Goal: Information Seeking & Learning: Learn about a topic

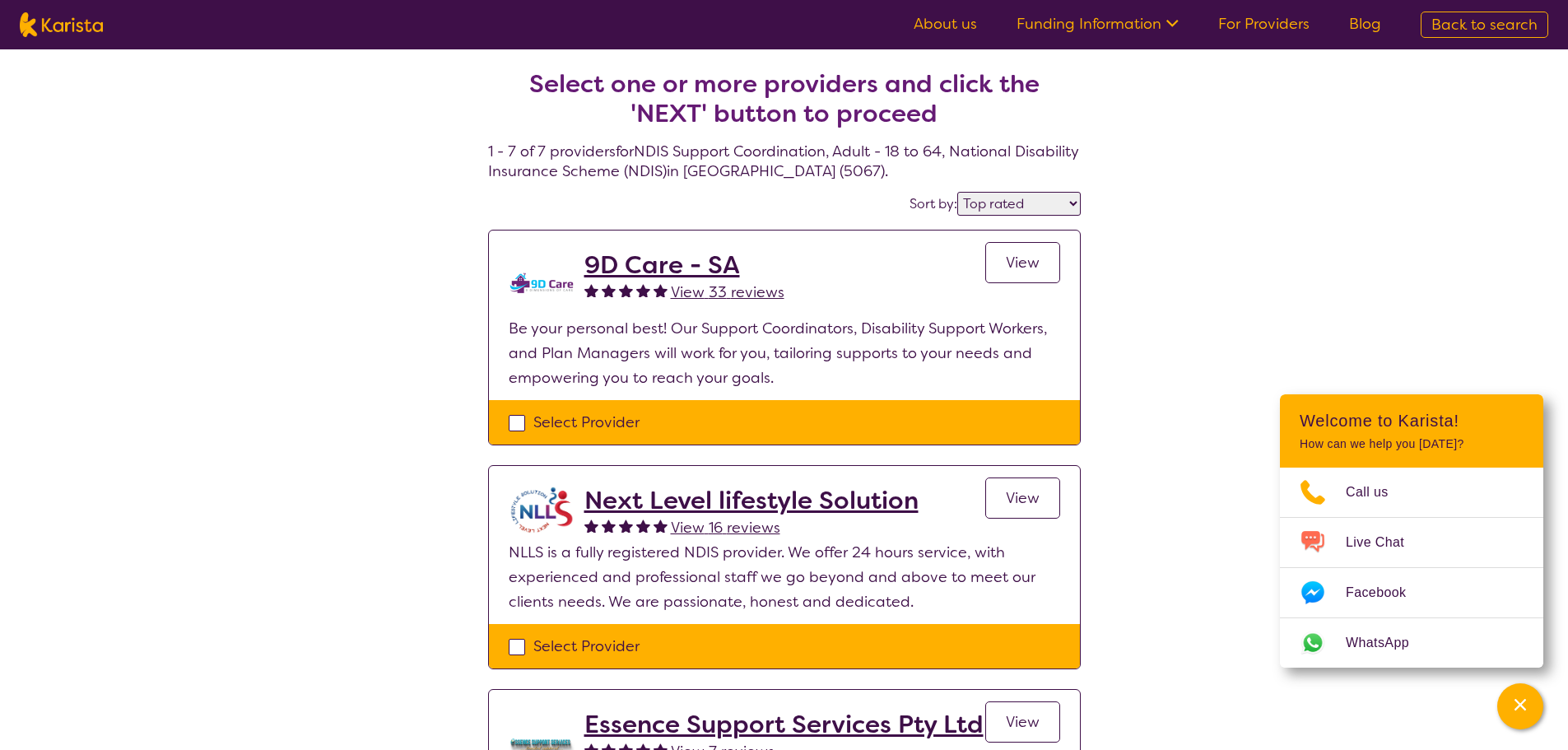
select select "by_score"
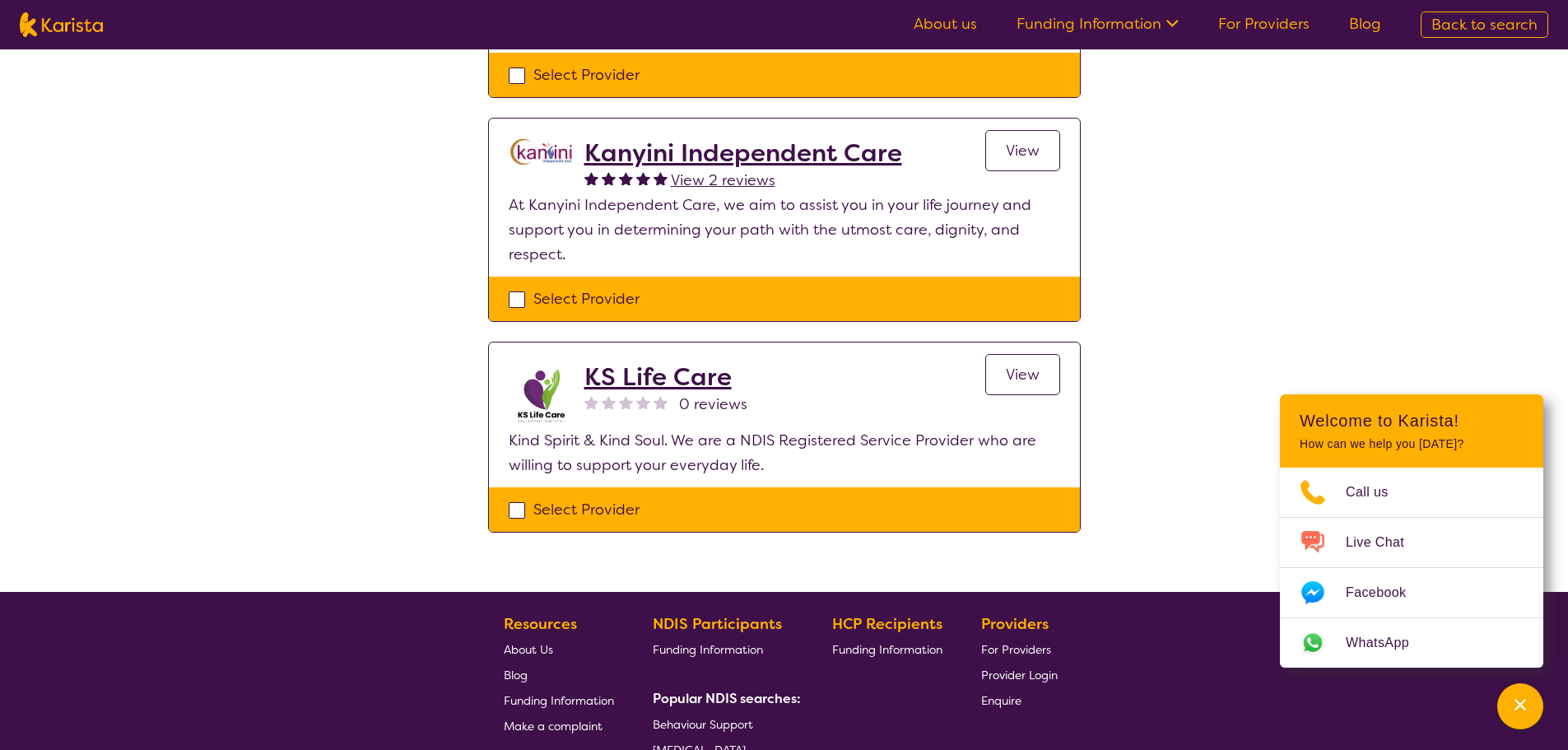
scroll to position [1287, 0]
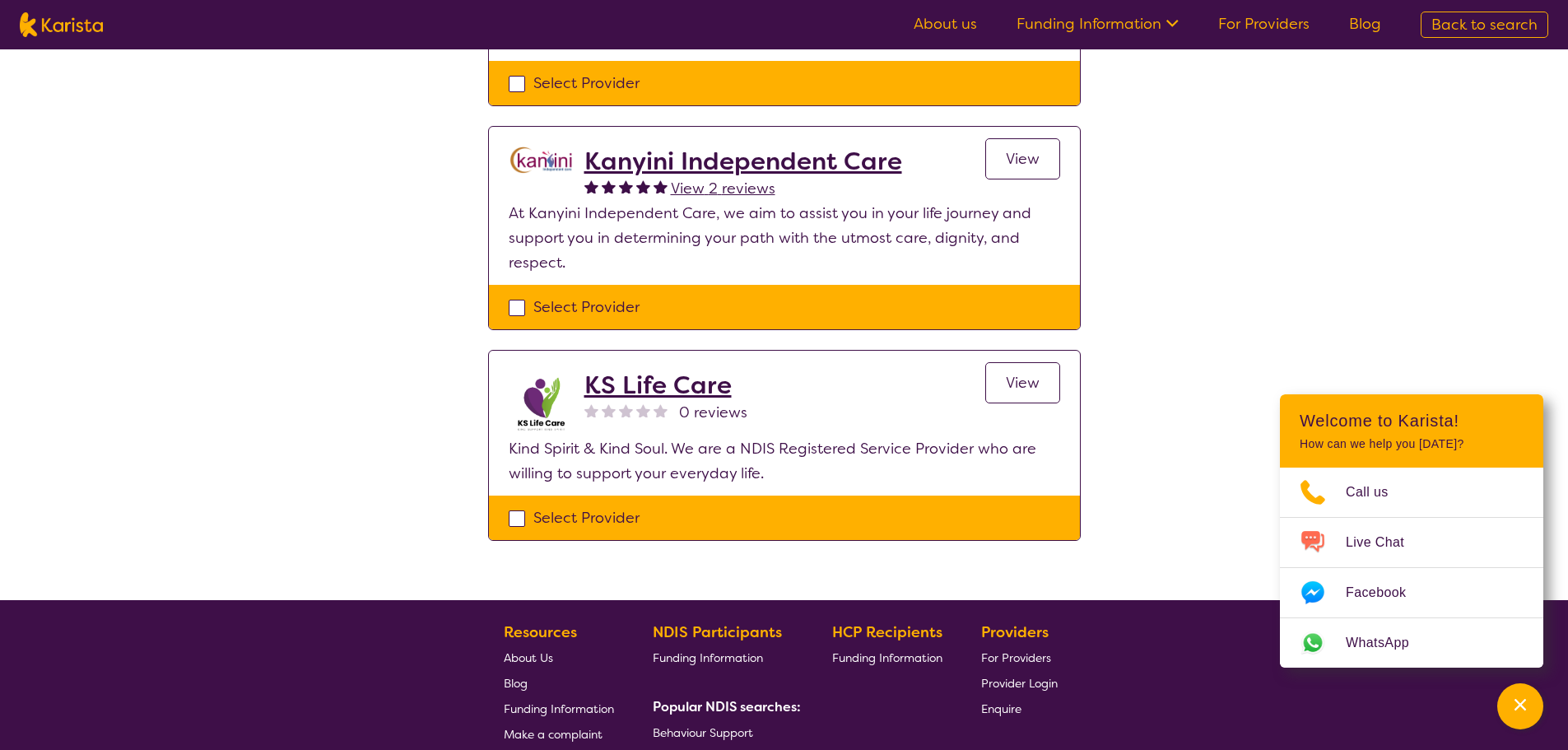
drag, startPoint x: 708, startPoint y: 379, endPoint x: 743, endPoint y: 378, distance: 35.0
click at [710, 378] on h2 "KS Life Care" at bounding box center [666, 385] width 163 height 30
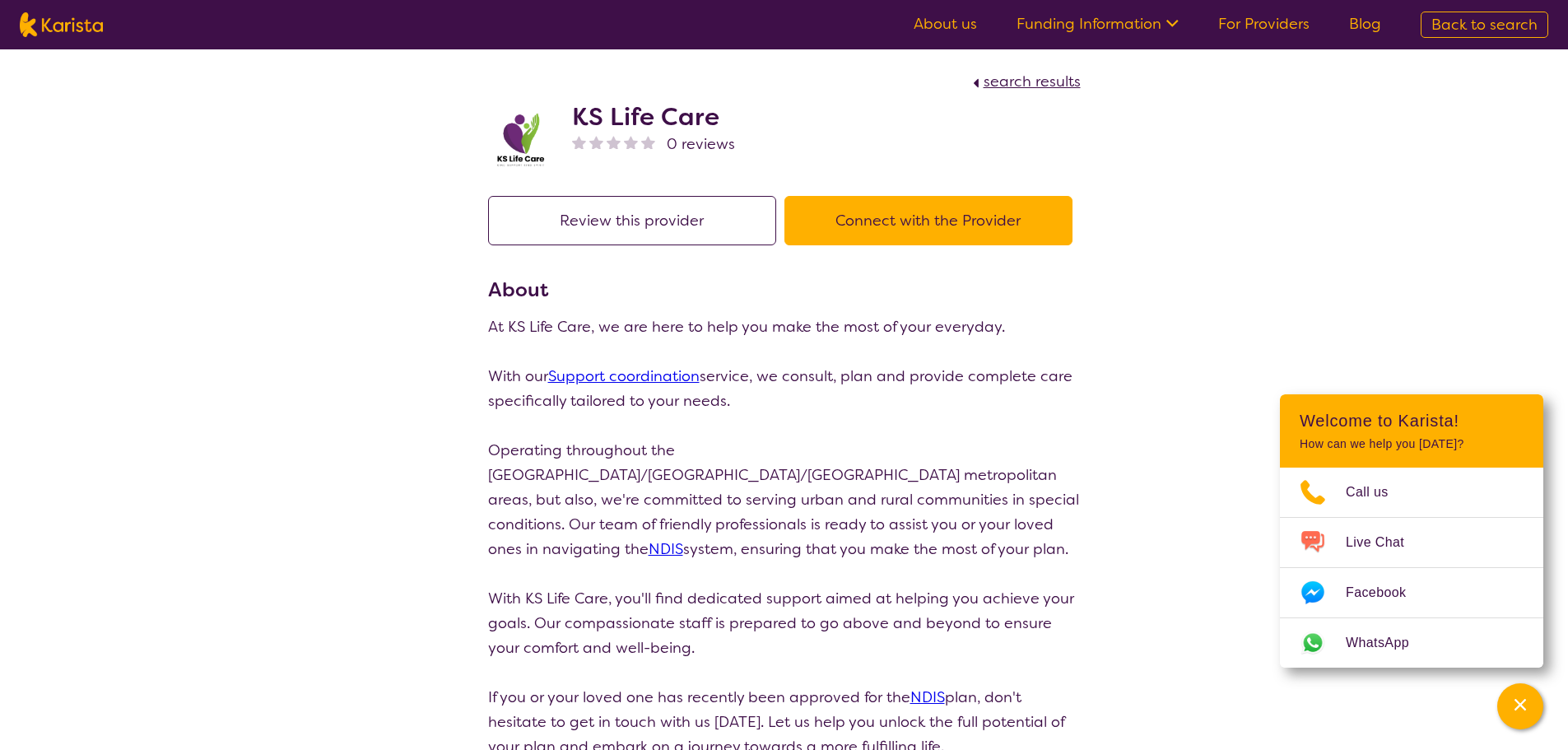
click at [80, 38] on nav "About us Funding Information NDIS - National Disability Insurance Scheme HCP - …" at bounding box center [784, 24] width 1568 height 50
click at [90, 23] on img at bounding box center [61, 24] width 83 height 24
select select "NDIS Support Coordination"
select select "AD"
select select "NDIS"
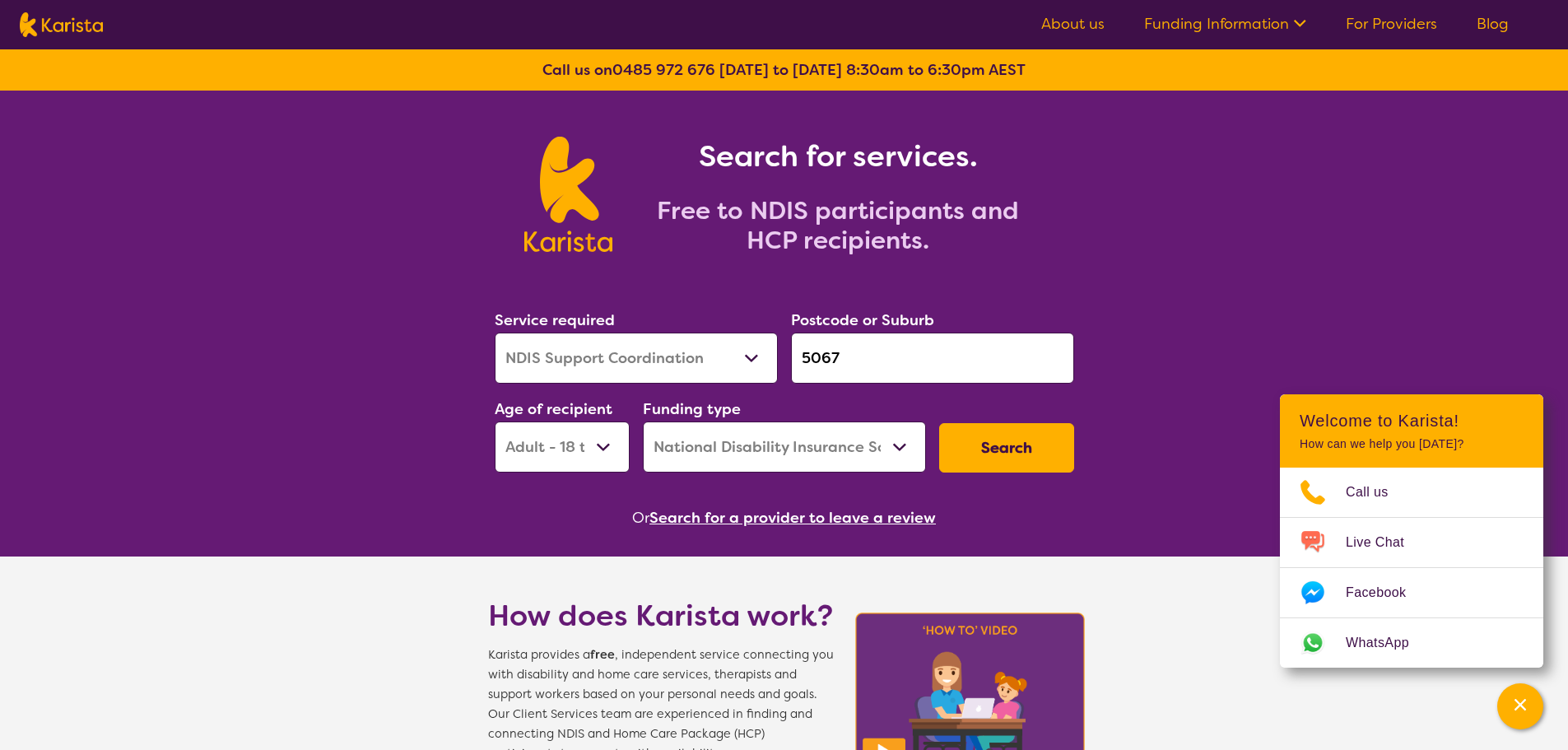
click at [682, 366] on select "Allied Health Assistant Assessment ([MEDICAL_DATA] or [MEDICAL_DATA]) Behaviour…" at bounding box center [635, 358] width 283 height 51
select select "Supported accommodation"
click at [494, 333] on select "Allied Health Assistant Assessment ([MEDICAL_DATA] or [MEDICAL_DATA]) Behaviour…" at bounding box center [635, 358] width 283 height 51
